Goal: Information Seeking & Learning: Learn about a topic

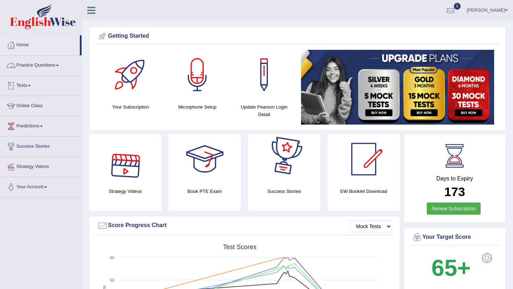
click at [56, 64] on link "Practice Questions" at bounding box center [40, 65] width 81 height 18
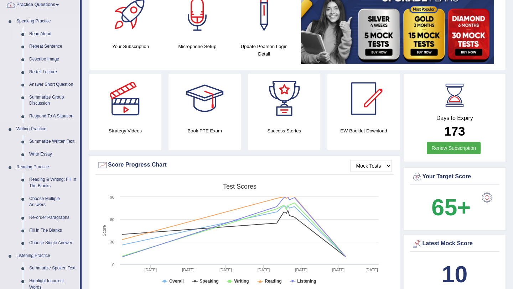
scroll to position [61, 0]
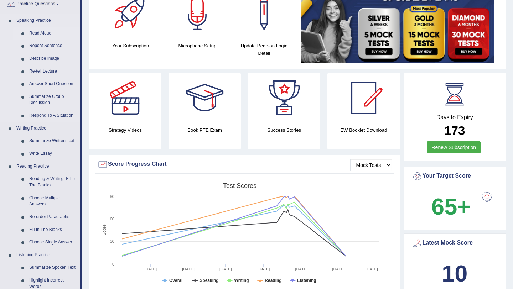
click at [40, 32] on link "Read Aloud" at bounding box center [53, 33] width 54 height 13
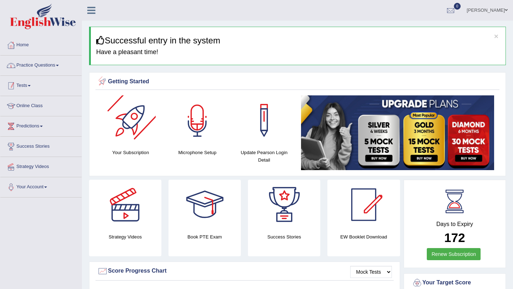
click at [42, 61] on link "Practice Questions" at bounding box center [40, 65] width 81 height 18
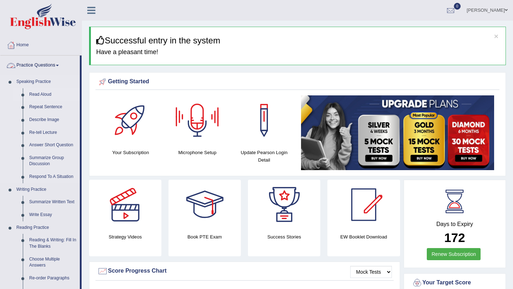
click at [36, 94] on link "Read Aloud" at bounding box center [53, 94] width 54 height 13
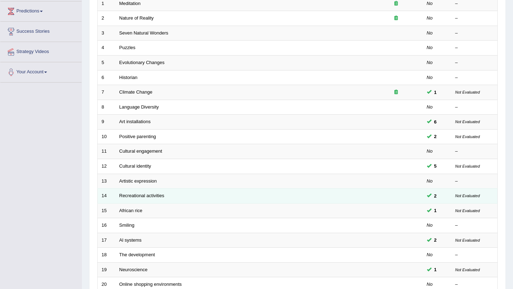
click at [141, 193] on td "Recreational activities" at bounding box center [242, 196] width 254 height 15
click at [140, 198] on link "Recreational activities" at bounding box center [141, 195] width 45 height 5
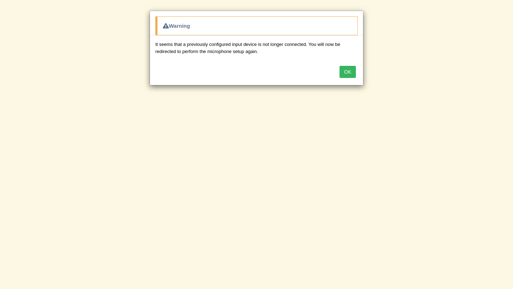
click at [350, 69] on button "OK" at bounding box center [348, 72] width 16 height 12
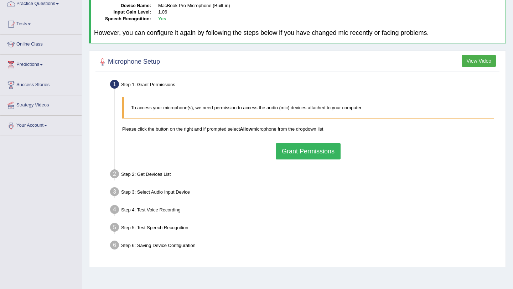
scroll to position [69, 0]
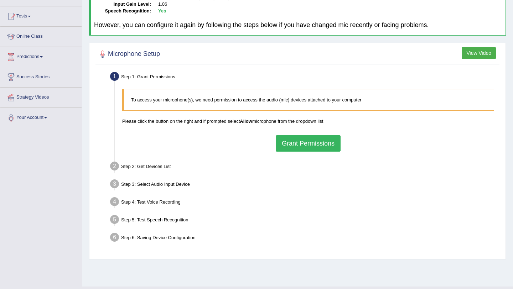
click at [301, 137] on button "Grant Permissions" at bounding box center [308, 143] width 65 height 16
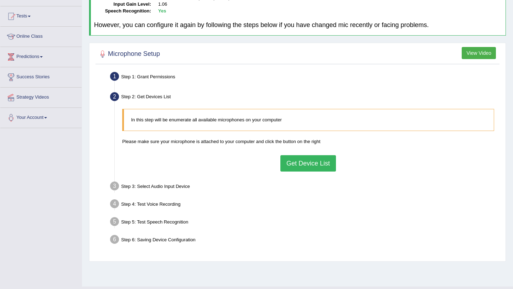
scroll to position [85, 0]
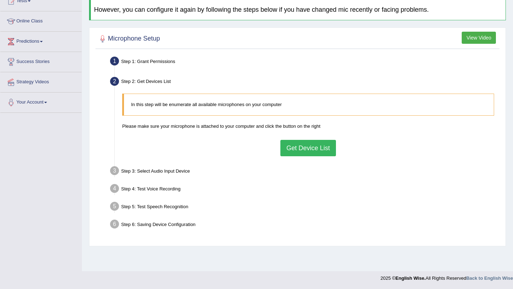
click at [302, 146] on button "Get Device List" at bounding box center [308, 148] width 56 height 16
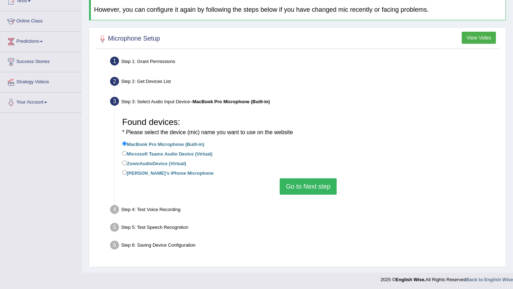
scroll to position [86, 0]
click at [301, 185] on button "Go to Next step" at bounding box center [308, 186] width 57 height 16
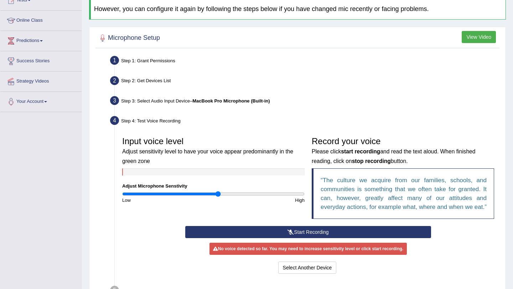
scroll to position [159, 0]
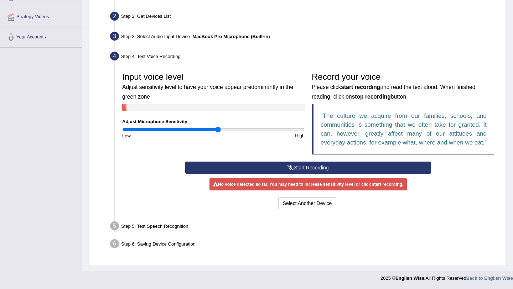
click at [302, 170] on button "Start Recording" at bounding box center [307, 168] width 245 height 12
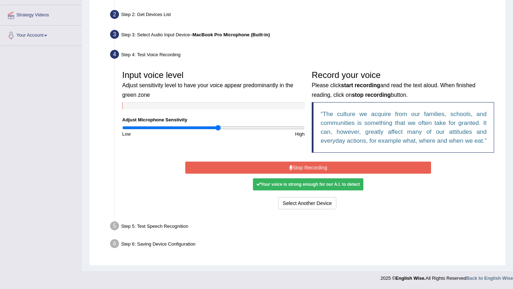
click at [302, 170] on button "Stop Recording" at bounding box center [307, 168] width 245 height 12
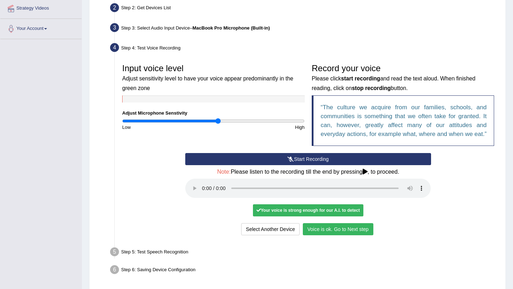
click at [335, 235] on button "Voice is ok. Go to Next step" at bounding box center [338, 229] width 71 height 12
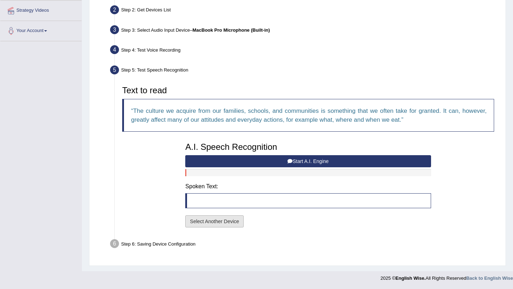
scroll to position [156, 0]
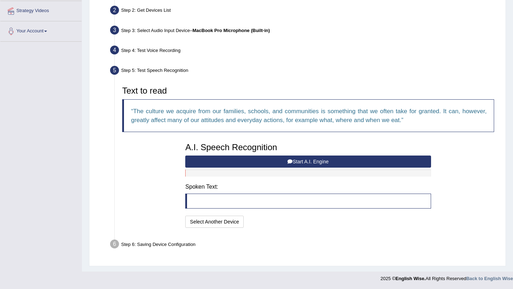
click at [270, 163] on button "Start A.I. Engine" at bounding box center [307, 162] width 245 height 12
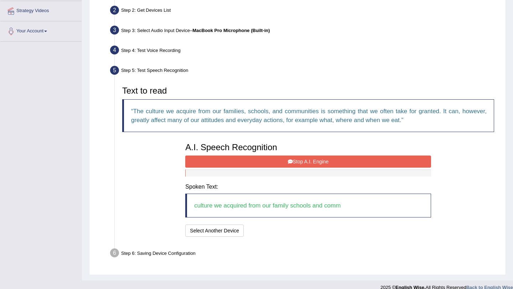
click at [292, 161] on button "Stop A.I. Engine" at bounding box center [307, 162] width 245 height 12
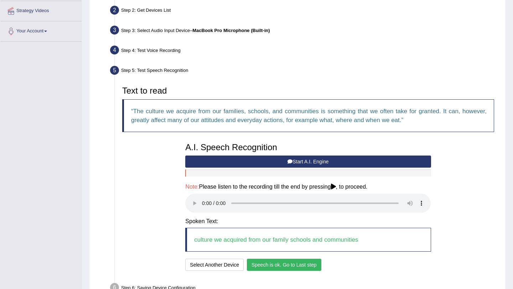
click at [274, 264] on button "Speech is ok. Go to Last step" at bounding box center [284, 265] width 74 height 12
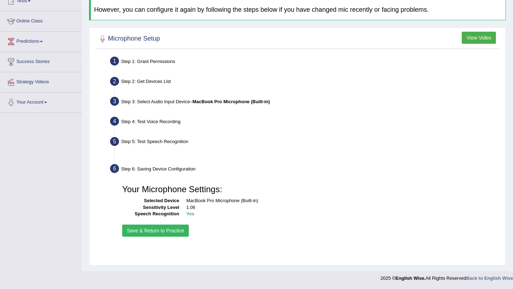
scroll to position [85, 0]
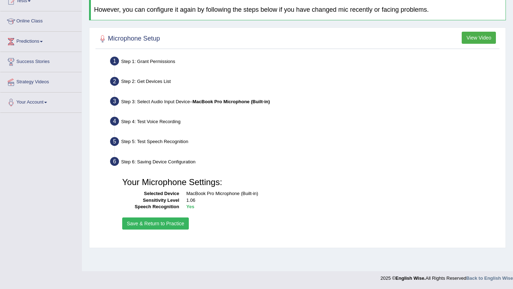
click at [168, 224] on button "Save & Return to Practice" at bounding box center [155, 224] width 67 height 12
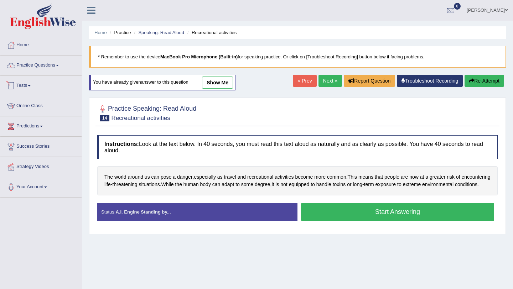
click at [29, 62] on link "Practice Questions" at bounding box center [40, 65] width 81 height 18
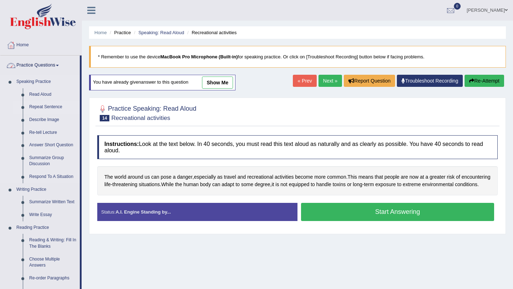
click at [45, 107] on link "Repeat Sentence" at bounding box center [53, 107] width 54 height 13
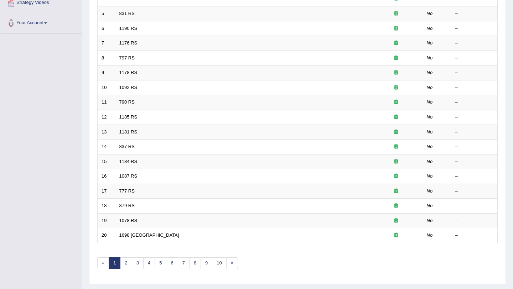
scroll to position [165, 0]
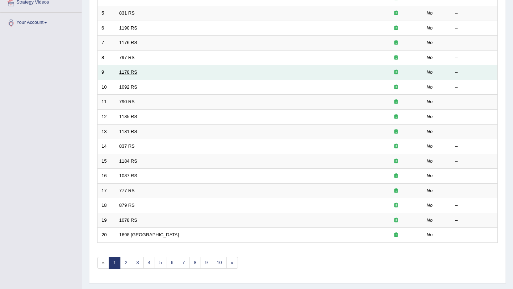
click at [133, 74] on link "1178 RS" at bounding box center [128, 71] width 18 height 5
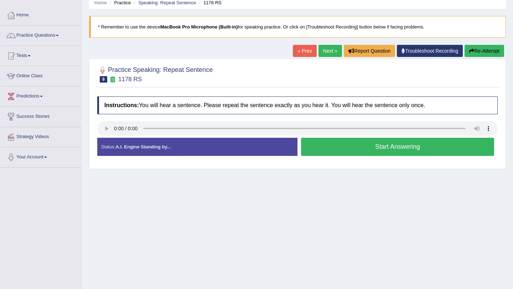
scroll to position [31, 0]
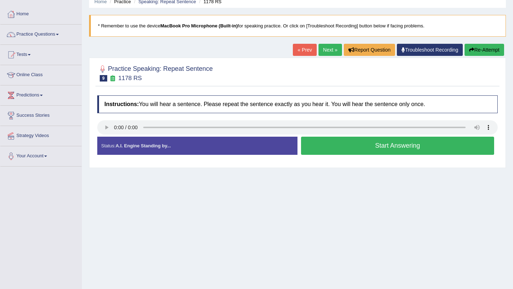
click at [326, 52] on link "Next »" at bounding box center [330, 50] width 24 height 12
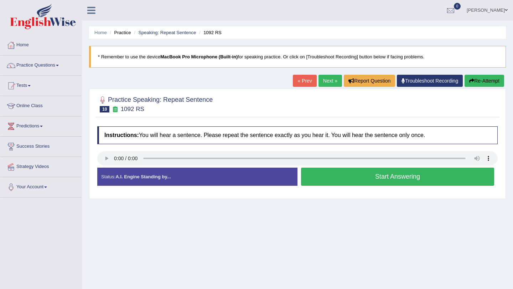
click at [329, 80] on link "Next »" at bounding box center [330, 81] width 24 height 12
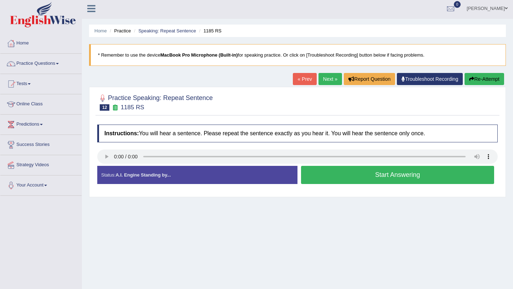
scroll to position [2, 0]
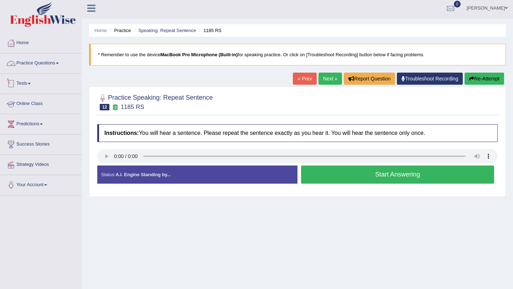
click at [45, 63] on link "Practice Questions" at bounding box center [40, 62] width 81 height 18
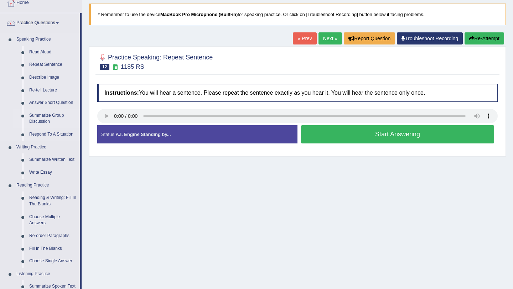
scroll to position [43, 0]
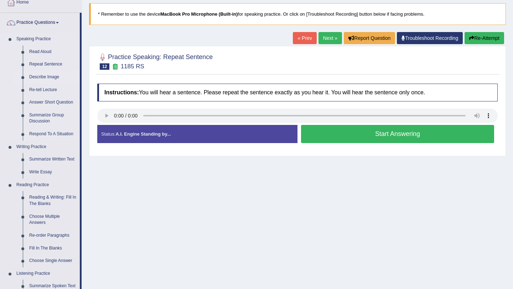
click at [51, 76] on link "Describe Image" at bounding box center [53, 77] width 54 height 13
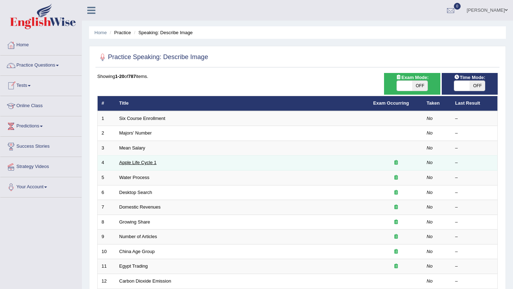
click at [148, 162] on link "Apple Life Cycle 1" at bounding box center [137, 162] width 37 height 5
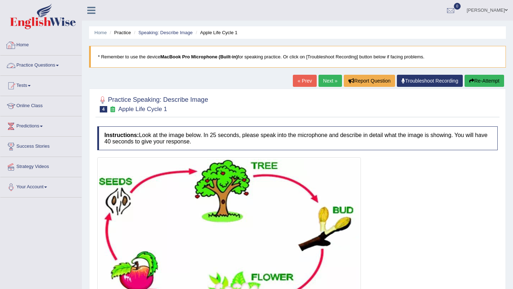
click at [39, 62] on link "Practice Questions" at bounding box center [40, 65] width 81 height 18
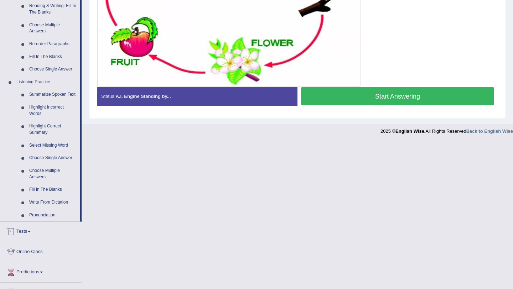
scroll to position [224, 0]
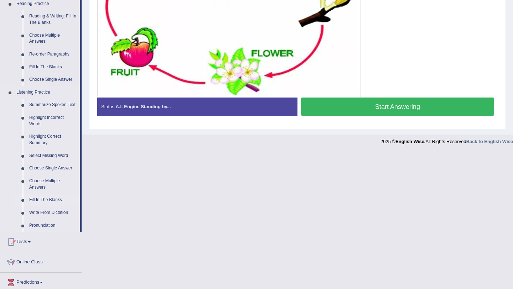
click at [58, 204] on link "Fill In The Blanks" at bounding box center [53, 200] width 54 height 13
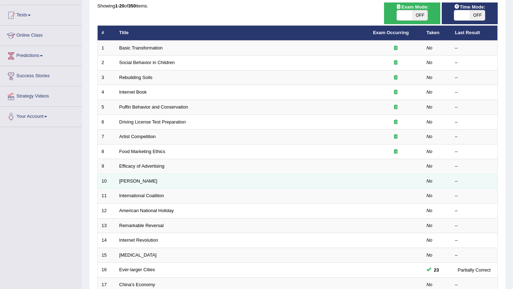
scroll to position [134, 0]
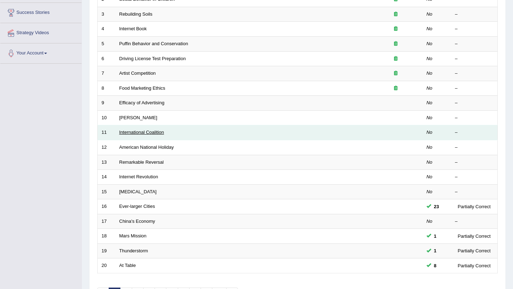
click at [146, 131] on link "International Coalition" at bounding box center [141, 132] width 45 height 5
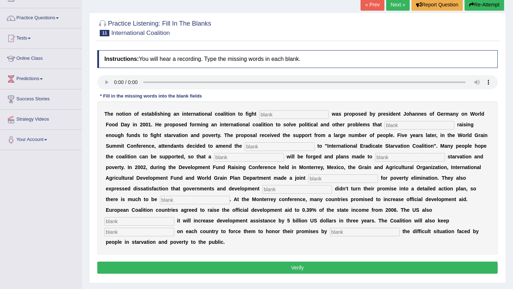
scroll to position [48, 0]
click at [392, 6] on link "Next »" at bounding box center [398, 4] width 24 height 12
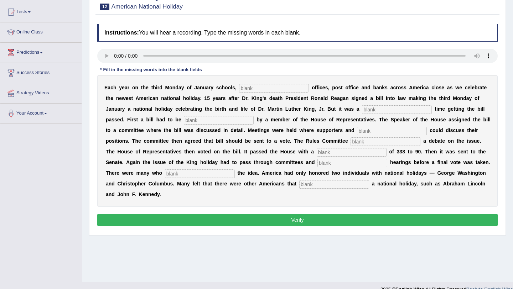
scroll to position [48, 0]
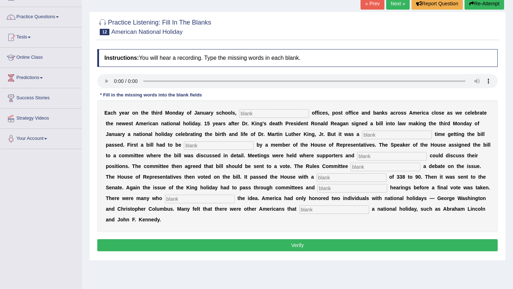
click at [397, 4] on link "Next »" at bounding box center [398, 4] width 24 height 12
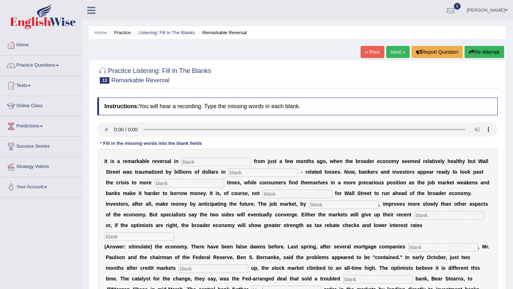
click at [391, 56] on link "Next »" at bounding box center [398, 52] width 24 height 12
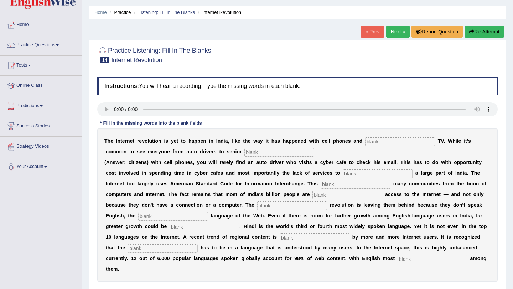
scroll to position [6, 0]
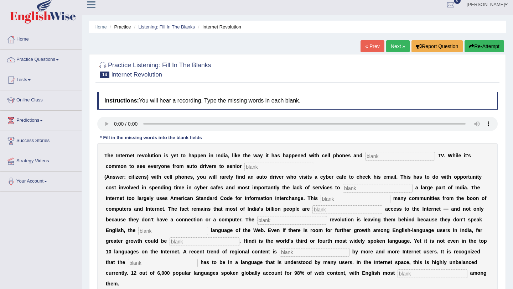
click at [395, 43] on link "Next »" at bounding box center [398, 46] width 24 height 12
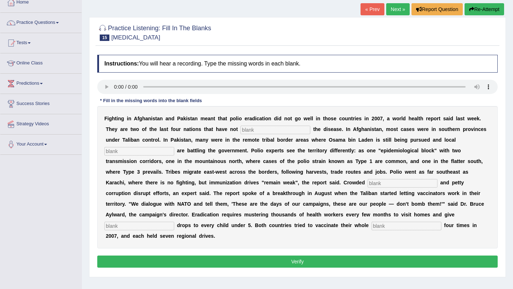
click at [399, 5] on link "Next »" at bounding box center [398, 9] width 24 height 12
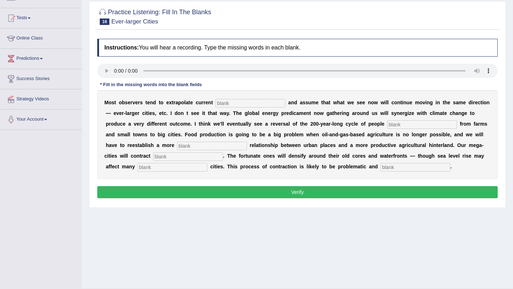
scroll to position [85, 0]
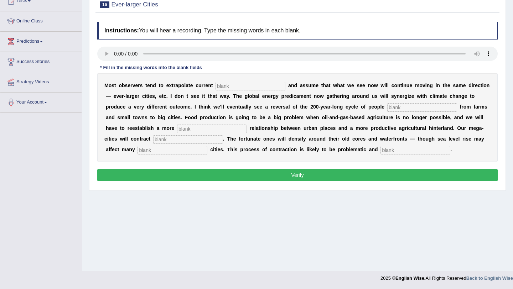
click at [267, 88] on input "text" at bounding box center [251, 86] width 70 height 9
click at [232, 87] on input "text" at bounding box center [251, 86] width 70 height 9
click at [239, 84] on input "text" at bounding box center [251, 86] width 70 height 9
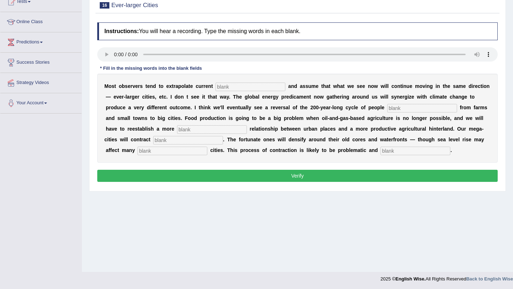
click at [238, 86] on input "text" at bounding box center [251, 87] width 70 height 9
click at [222, 88] on input "trens" at bounding box center [251, 87] width 70 height 9
type input "trans"
click at [390, 105] on input "text" at bounding box center [422, 108] width 70 height 9
type input "moving"
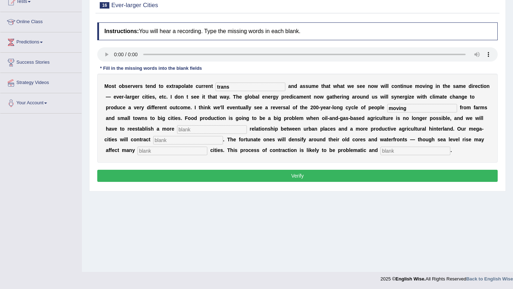
click at [197, 130] on input "text" at bounding box center [212, 129] width 70 height 9
type input "meaning"
click at [167, 141] on input "text" at bounding box center [188, 140] width 70 height 9
type input "sunstanability"
click at [160, 151] on input "text" at bounding box center [173, 151] width 70 height 9
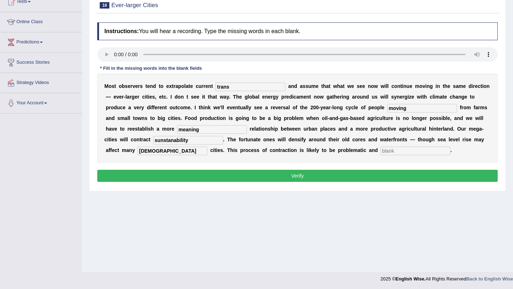
type input "harvasting"
click at [380, 153] on input "text" at bounding box center [415, 151] width 70 height 9
type input "disorders"
click at [237, 88] on input "trans" at bounding box center [251, 87] width 70 height 9
click at [136, 62] on div at bounding box center [297, 55] width 400 height 16
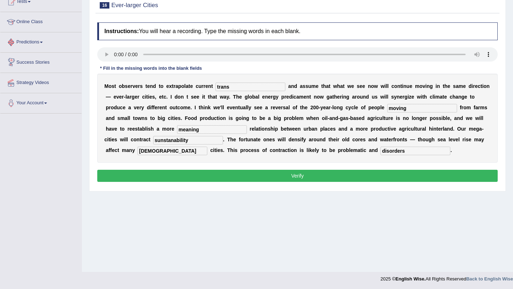
click at [172, 138] on input "sunstanability" at bounding box center [188, 140] width 70 height 9
click at [165, 141] on input "sunstanability" at bounding box center [188, 140] width 70 height 9
drag, startPoint x: 170, startPoint y: 142, endPoint x: 129, endPoint y: 139, distance: 41.1
click at [153, 139] on input "sunstanability" at bounding box center [188, 140] width 70 height 9
type input "substatialy"
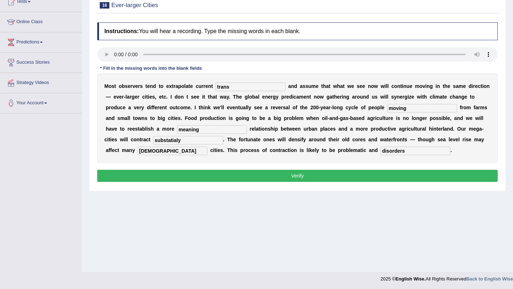
click at [138, 151] on input "harvasting" at bounding box center [173, 151] width 70 height 9
drag, startPoint x: 400, startPoint y: 140, endPoint x: 309, endPoint y: 139, distance: 90.5
click at [311, 139] on div "M o s t o b s e r v e r s t e n d t o e x t r a p o l a t e c u r r e n t trans…" at bounding box center [297, 118] width 400 height 89
click at [138, 151] on input "harv" at bounding box center [173, 151] width 70 height 9
type input "harbor"
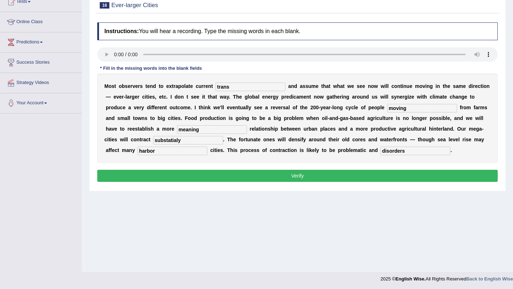
click at [380, 150] on input "disorders" at bounding box center [415, 151] width 70 height 9
type input "disorderly"
click at [244, 86] on input "trans" at bounding box center [251, 87] width 70 height 9
type input "trans/trends"
click at [183, 129] on input "meaning" at bounding box center [212, 129] width 70 height 9
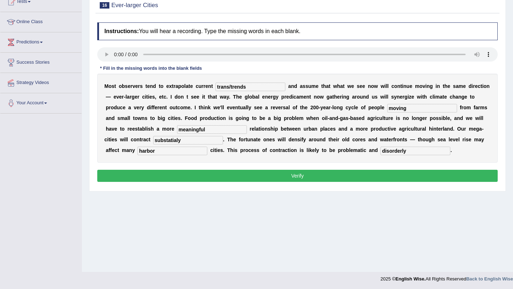
type input "meaningful"
click at [161, 141] on input "substatialy" at bounding box center [188, 140] width 70 height 9
click at [153, 141] on input "substatialy" at bounding box center [188, 140] width 70 height 9
click at [156, 140] on input "substantialy" at bounding box center [188, 140] width 70 height 9
click at [153, 143] on input "substantialy" at bounding box center [188, 140] width 70 height 9
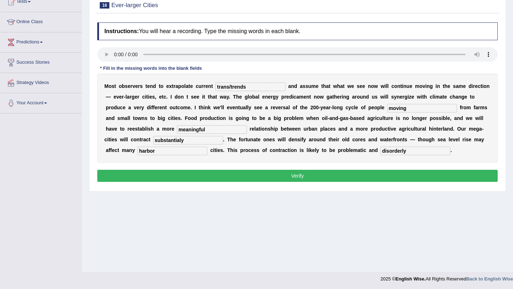
type input "substatialy"
drag, startPoint x: 255, startPoint y: 86, endPoint x: 230, endPoint y: 88, distance: 24.3
click at [230, 88] on input "trans/trends" at bounding box center [251, 87] width 70 height 9
type input "trans"
click at [209, 128] on input "meaningful" at bounding box center [212, 129] width 70 height 9
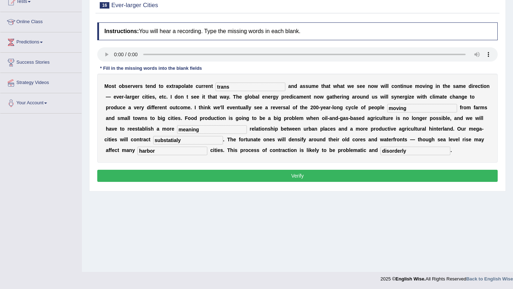
type input "meaning"
click at [380, 150] on input "disorderly" at bounding box center [415, 151] width 70 height 9
type input "disorders"
click at [352, 173] on button "Verify" at bounding box center [297, 176] width 400 height 12
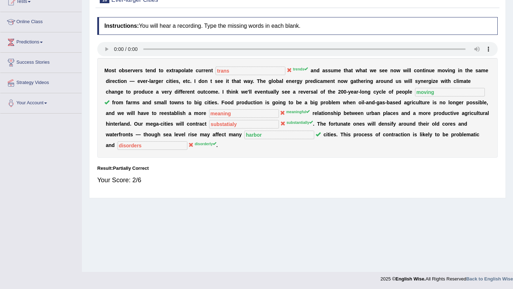
click at [144, 181] on div "Your Score: 2/6" at bounding box center [297, 180] width 400 height 17
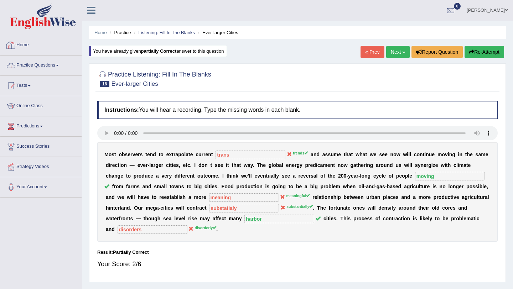
click at [33, 66] on link "Practice Questions" at bounding box center [40, 65] width 81 height 18
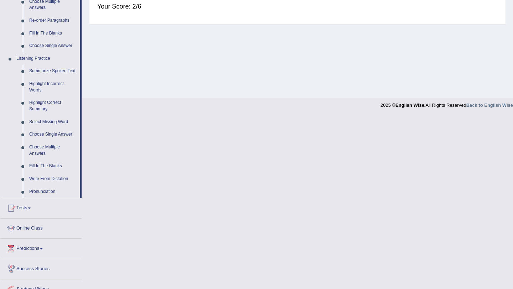
scroll to position [261, 0]
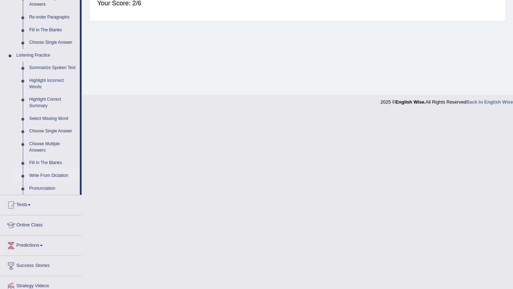
click at [40, 182] on link "Write From Dictation" at bounding box center [53, 176] width 54 height 13
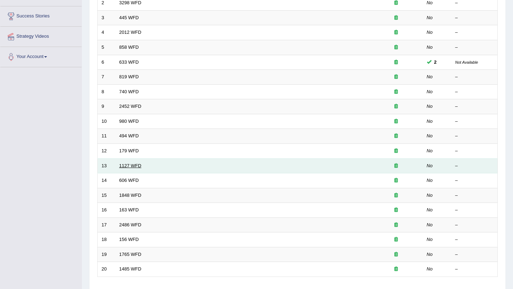
click at [135, 166] on link "1127 WFD" at bounding box center [130, 165] width 22 height 5
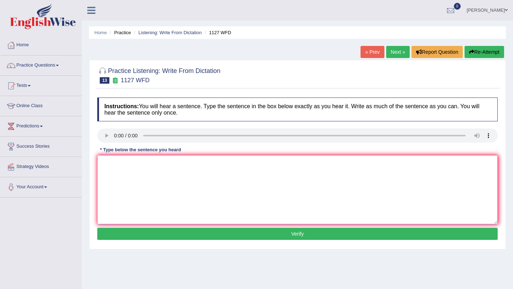
click at [219, 171] on textarea at bounding box center [297, 189] width 400 height 69
click at [137, 165] on textarea at bounding box center [297, 189] width 400 height 69
click at [33, 64] on link "Practice Questions" at bounding box center [40, 65] width 81 height 18
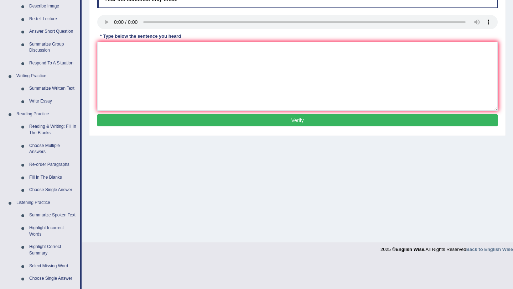
scroll to position [187, 0]
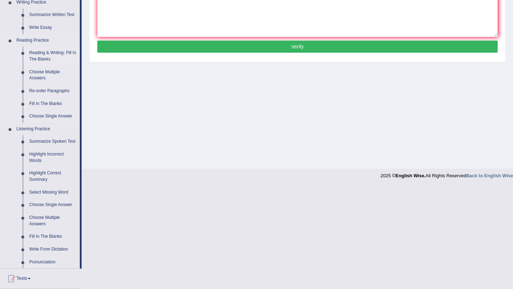
click at [48, 58] on link "Reading & Writing: Fill In The Blanks" at bounding box center [53, 56] width 54 height 19
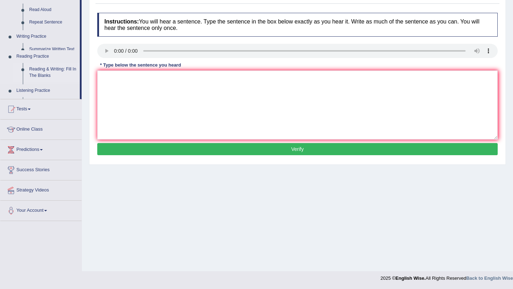
scroll to position [85, 0]
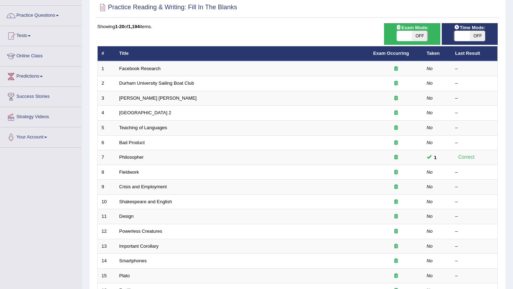
click at [135, 156] on link "Philosopher" at bounding box center [131, 157] width 25 height 5
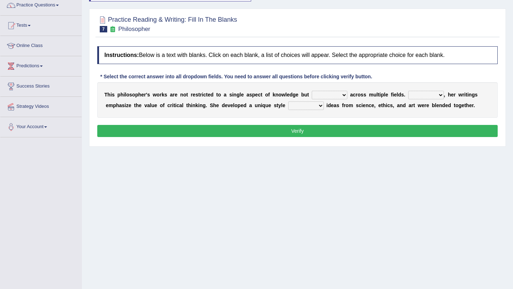
click at [346, 95] on select "constrain contain assemble extend" at bounding box center [330, 95] width 36 height 9
select select "contain"
click at [312, 91] on select "constrain contain assemble extend" at bounding box center [330, 95] width 36 height 9
click at [436, 95] on select "Rather So Moreover Likely" at bounding box center [426, 95] width 36 height 9
select select "Moreover"
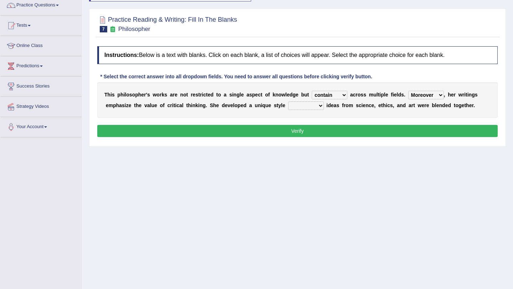
click at [408, 91] on select "Rather So Moreover Likely" at bounding box center [426, 95] width 36 height 9
click at [310, 104] on select "in that that which in which" at bounding box center [306, 106] width 36 height 9
select select "which"
click at [288, 102] on select "in that that which in which" at bounding box center [306, 106] width 36 height 9
click at [341, 95] on select "constrain contain assemble extend" at bounding box center [330, 95] width 36 height 9
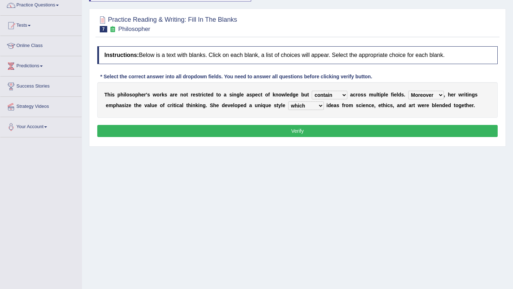
select select "extend"
click at [312, 91] on select "constrain contain assemble extend" at bounding box center [330, 95] width 36 height 9
click at [304, 107] on select "in that that which in which" at bounding box center [306, 106] width 36 height 9
select select "in which"
click at [288, 102] on select "in that that which in which" at bounding box center [306, 106] width 36 height 9
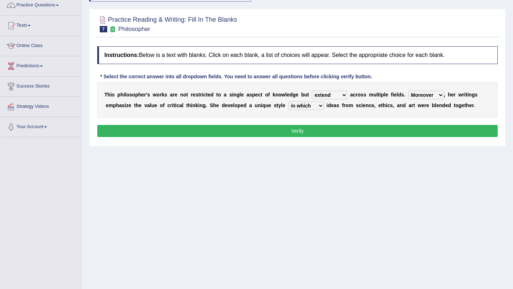
click at [318, 105] on select "in that that which in which" at bounding box center [306, 106] width 36 height 9
click at [312, 132] on button "Verify" at bounding box center [297, 131] width 400 height 12
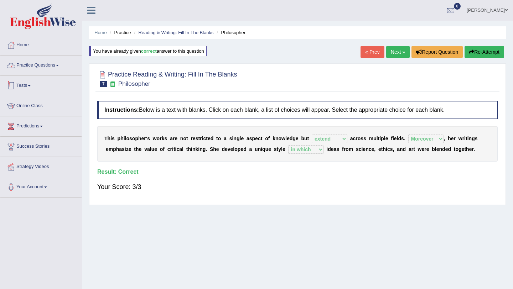
click at [63, 63] on link "Practice Questions" at bounding box center [40, 65] width 81 height 18
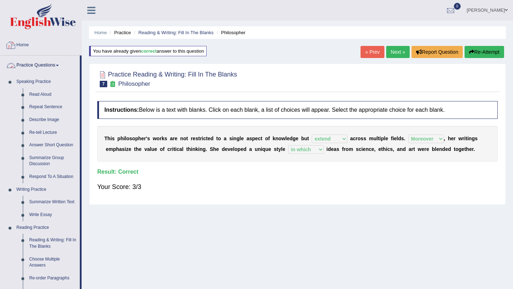
click at [35, 64] on link "Practice Questions" at bounding box center [39, 65] width 79 height 18
